Goal: Task Accomplishment & Management: Use online tool/utility

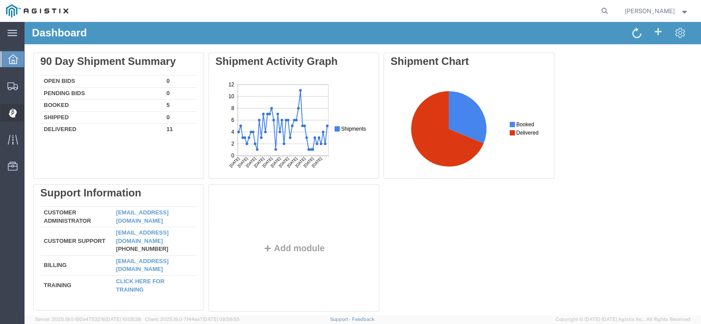
drag, startPoint x: 14, startPoint y: 110, endPoint x: 59, endPoint y: 110, distance: 44.2
click at [14, 110] on icon at bounding box center [12, 113] width 8 height 9
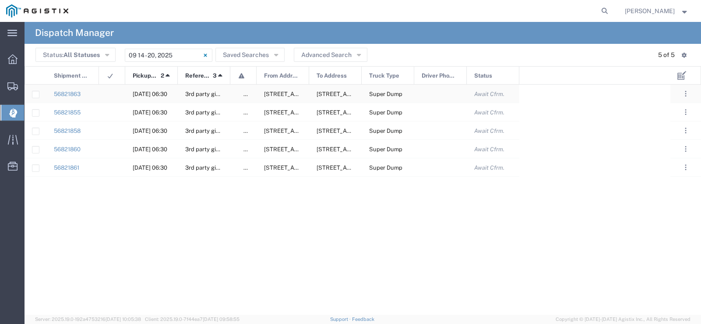
click at [114, 95] on div at bounding box center [112, 94] width 26 height 18
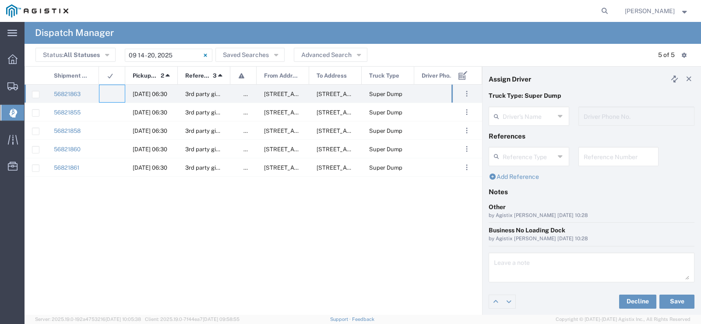
click at [551, 119] on input "text" at bounding box center [529, 115] width 52 height 15
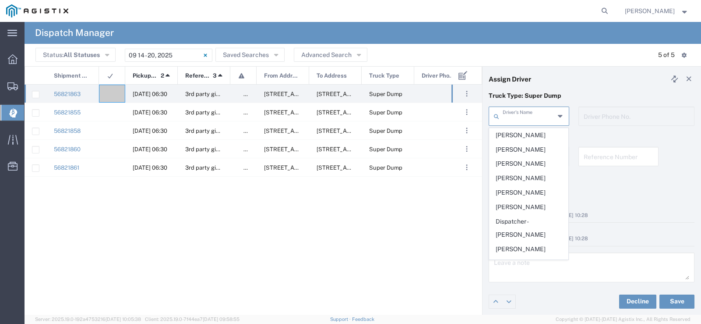
click at [560, 87] on header "Assign Driver" at bounding box center [592, 79] width 218 height 25
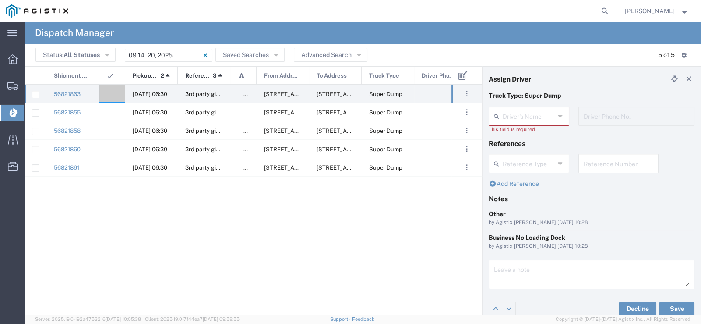
click at [567, 116] on div "Driver's Name Abhishek Choudary Baljit Sohi Benjamin Luu Chung Nguyen Davinder …" at bounding box center [529, 122] width 90 height 33
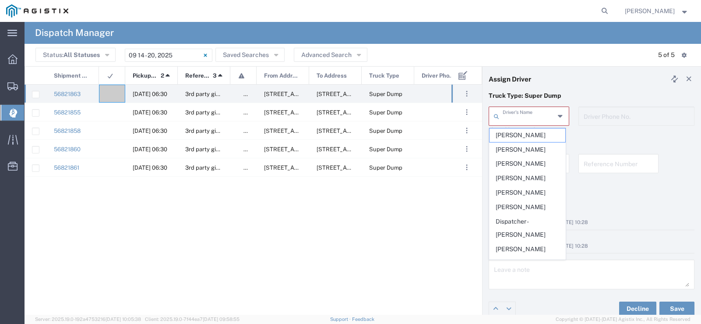
click at [544, 120] on input "text" at bounding box center [529, 115] width 52 height 15
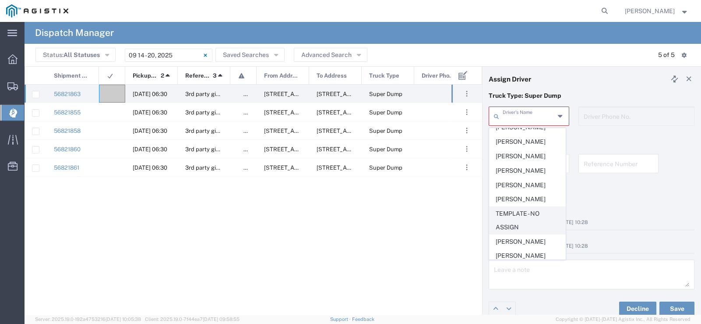
scroll to position [434, 0]
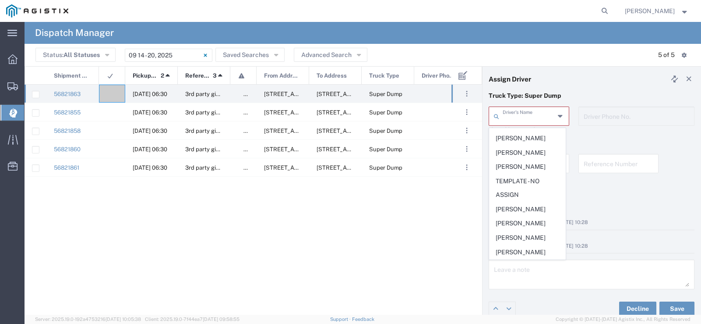
click at [613, 63] on header "Status: All Statuses All Statuses Awaiting Assignment Declined Assigned Accepte…" at bounding box center [363, 55] width 676 height 22
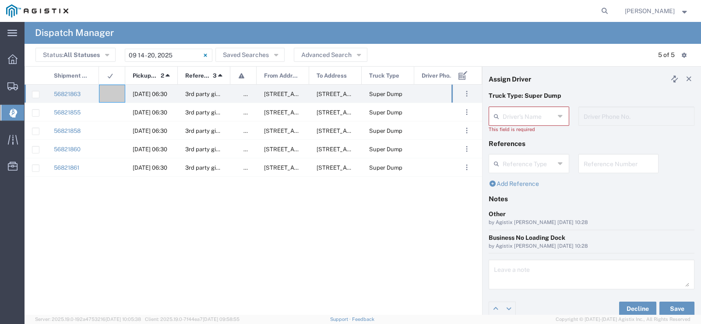
click at [553, 114] on div "Driver's Name" at bounding box center [529, 115] width 81 height 19
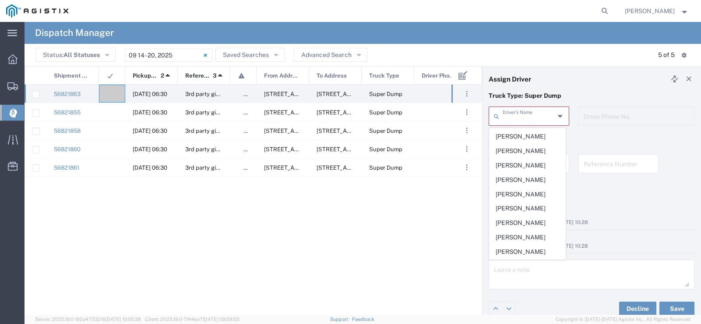
scroll to position [263, 0]
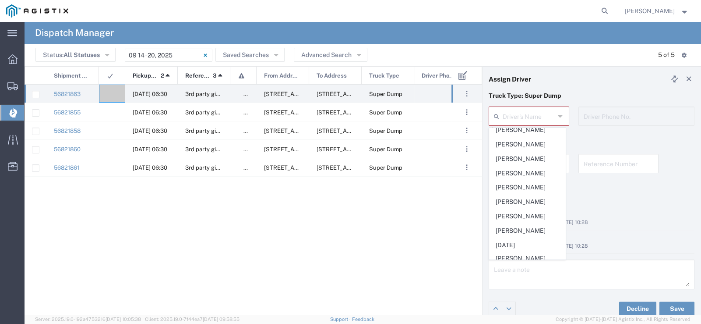
click at [620, 77] on header "Assign Driver" at bounding box center [592, 79] width 218 height 25
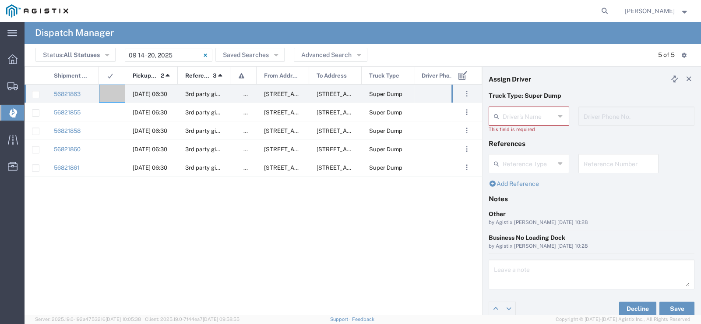
click at [280, 241] on div "56821855 09/16/2025, 06:30 3rd party giveaway false 2111 Hillcrest Ave, Antioch…" at bounding box center [238, 196] width 427 height 223
